Goal: Information Seeking & Learning: Learn about a topic

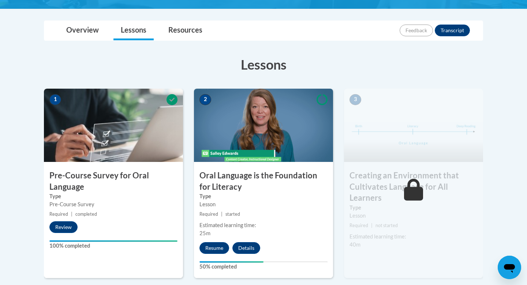
scroll to position [157, 0]
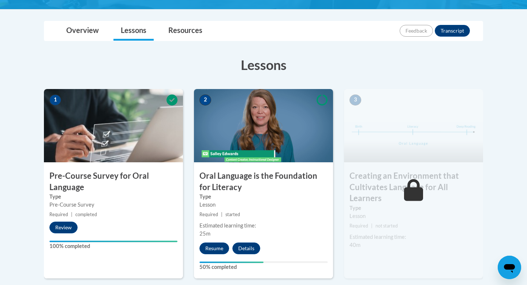
click at [223, 242] on button "Resume" at bounding box center [215, 248] width 30 height 12
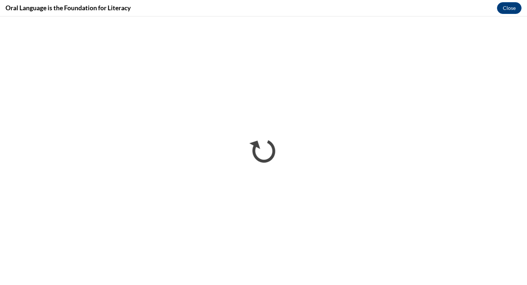
scroll to position [0, 0]
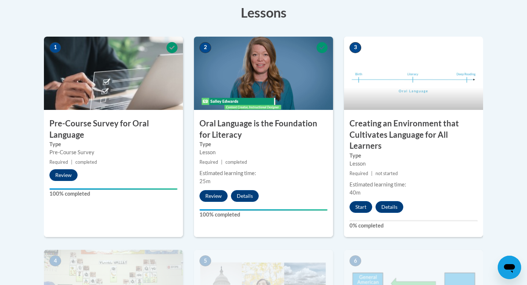
scroll to position [210, 0]
click at [365, 205] on button "Start" at bounding box center [361, 207] width 23 height 12
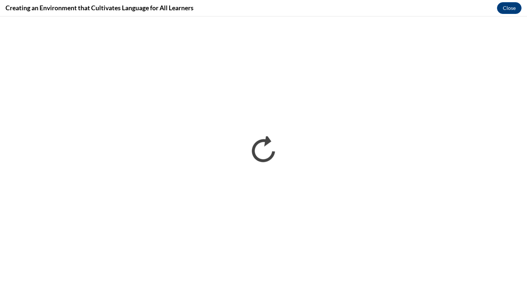
scroll to position [0, 0]
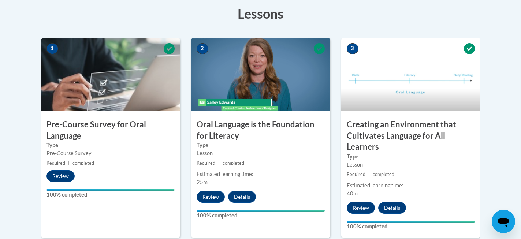
scroll to position [210, 0]
